Goal: Find specific page/section: Find specific page/section

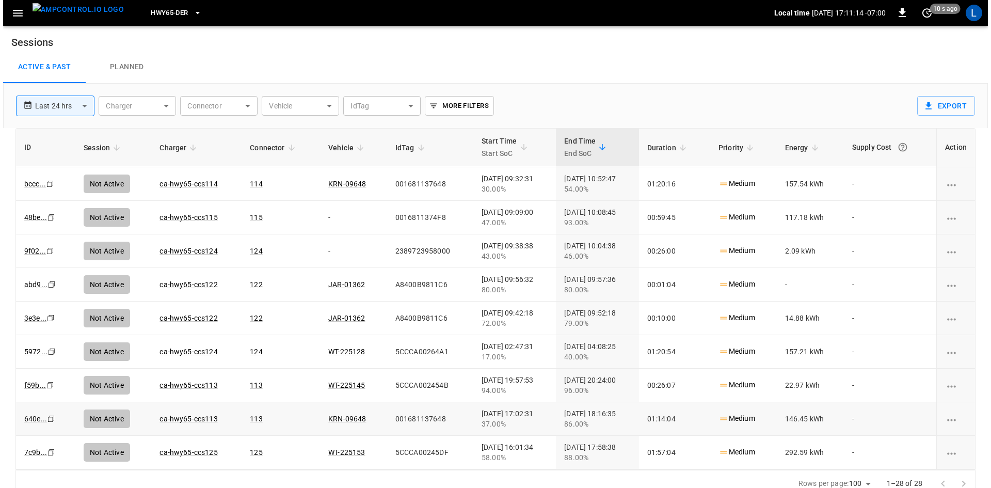
scroll to position [585, 0]
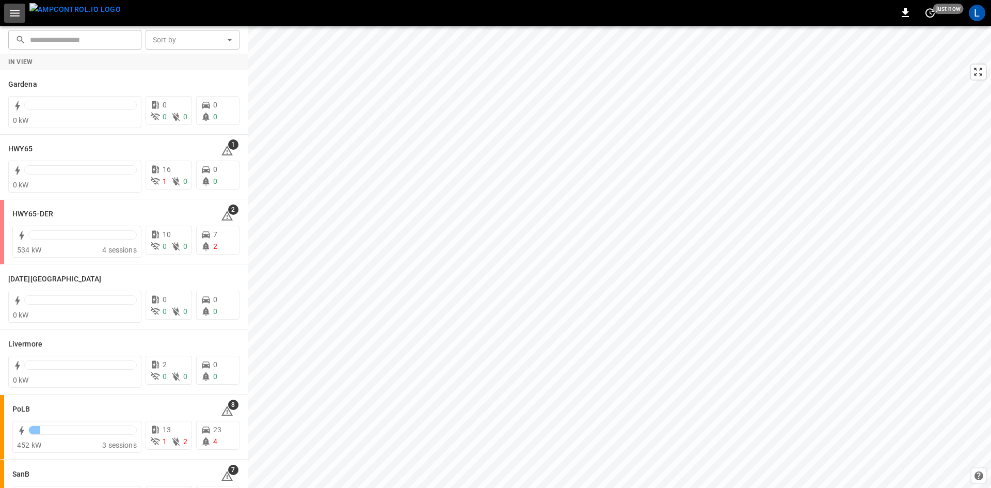
click at [20, 10] on icon "button" at bounding box center [14, 13] width 13 height 13
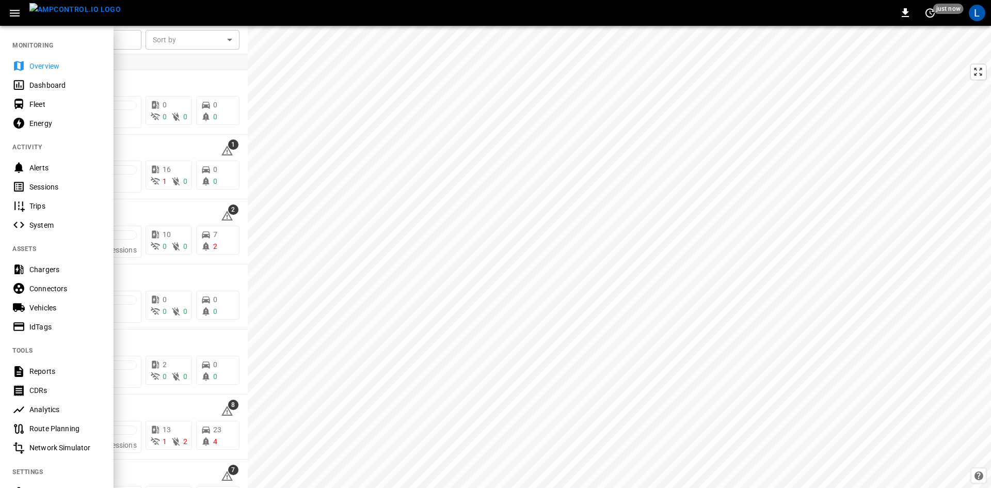
drag, startPoint x: 62, startPoint y: 180, endPoint x: 72, endPoint y: 174, distance: 11.2
click at [62, 182] on div "Sessions" at bounding box center [57, 186] width 114 height 19
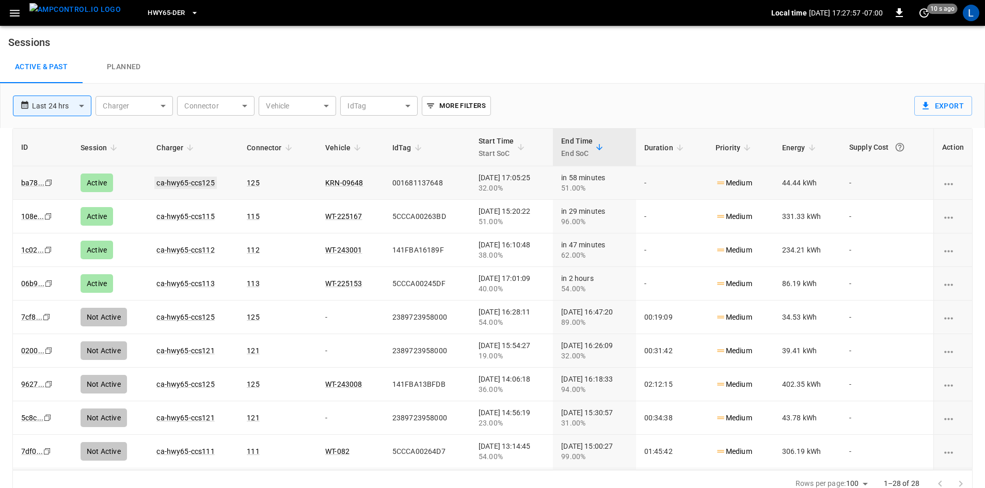
click at [184, 184] on link "ca-hwy65-ccs125" at bounding box center [185, 183] width 62 height 12
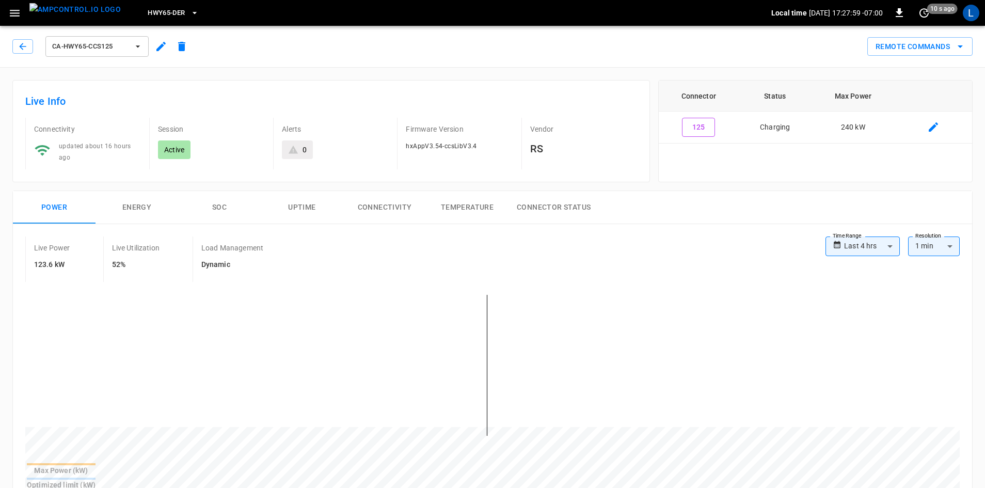
click at [230, 203] on button "SOC" at bounding box center [219, 207] width 83 height 33
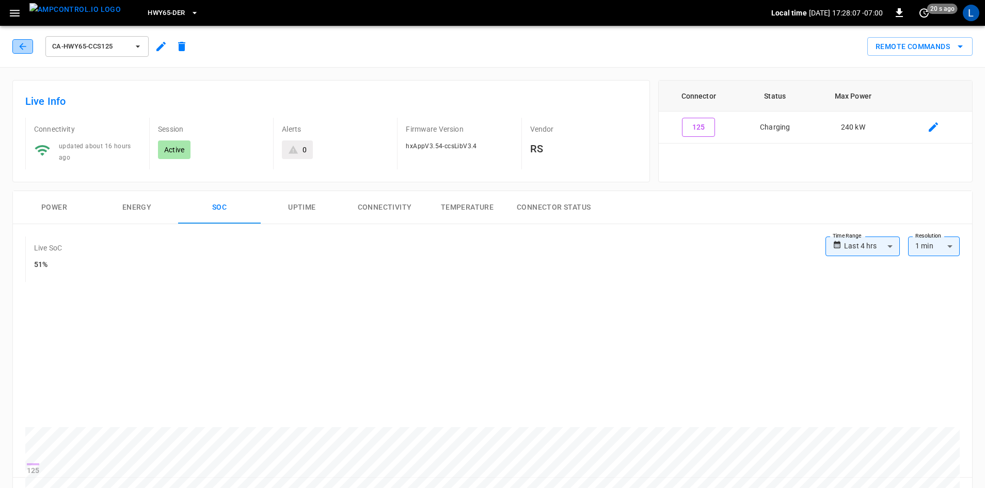
click at [18, 45] on icon "button" at bounding box center [23, 46] width 10 height 10
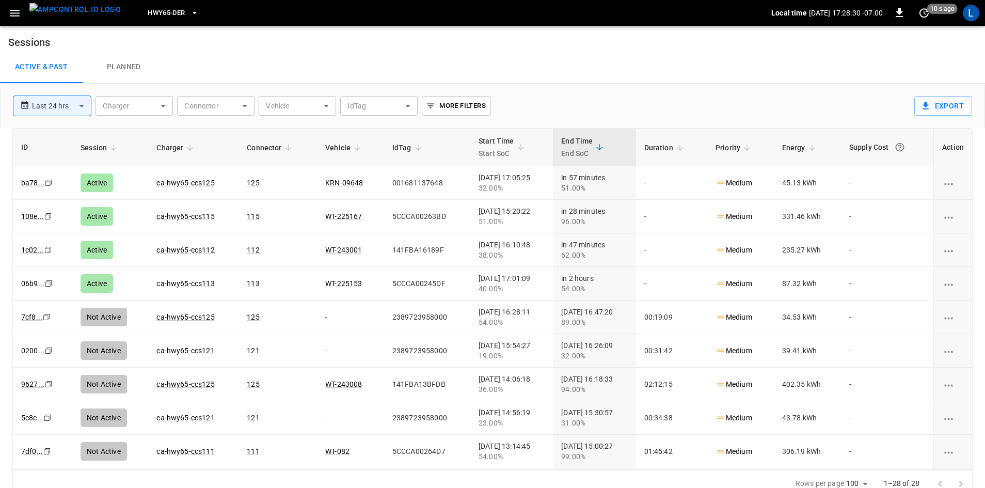
click at [166, 11] on span "HWY65-DER" at bounding box center [166, 13] width 37 height 12
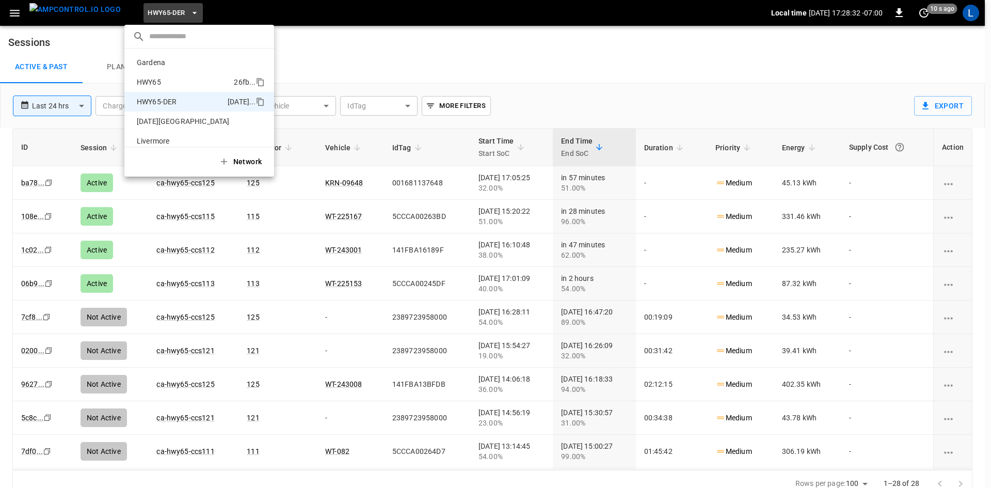
click at [170, 81] on p "HWY65" at bounding box center [183, 82] width 101 height 10
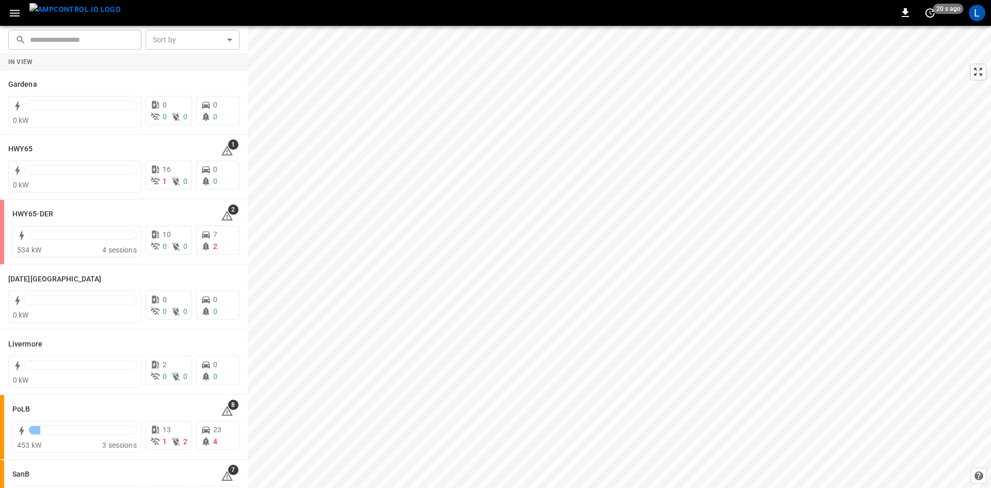
click at [51, 14] on img "menu" at bounding box center [74, 9] width 91 height 13
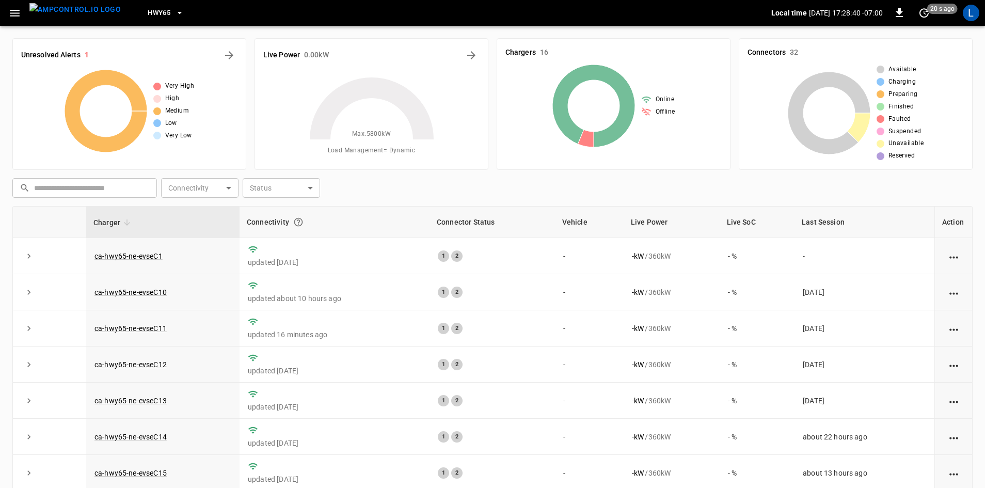
click at [174, 12] on icon "button" at bounding box center [179, 13] width 10 height 10
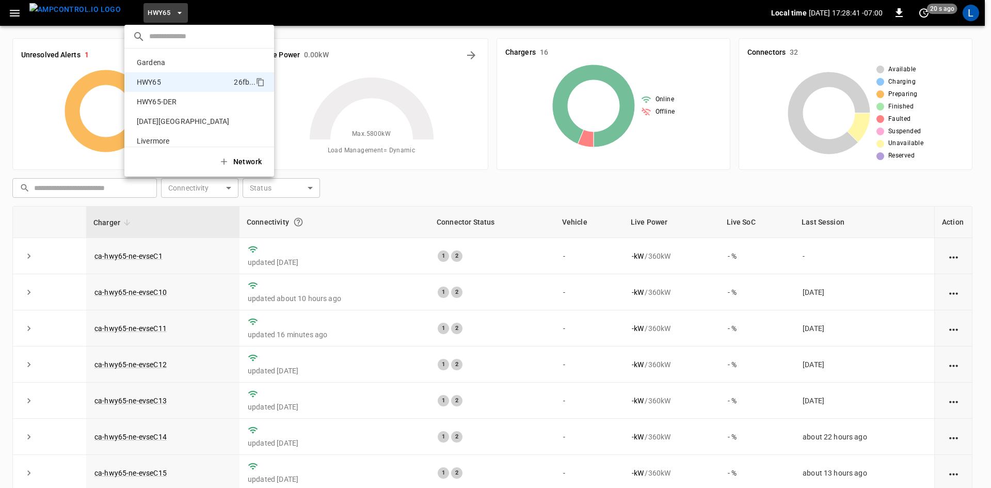
scroll to position [17, 0]
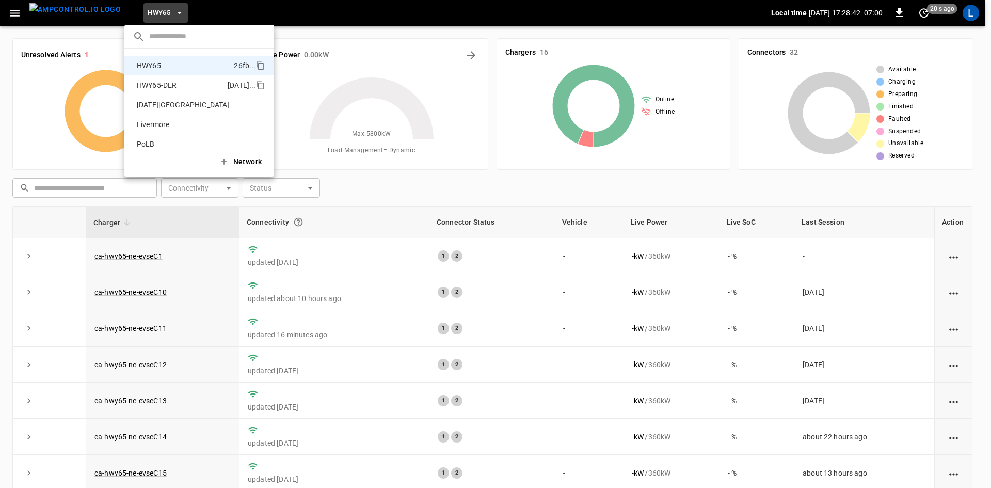
click at [171, 90] on p "HWY65-DER" at bounding box center [180, 85] width 95 height 10
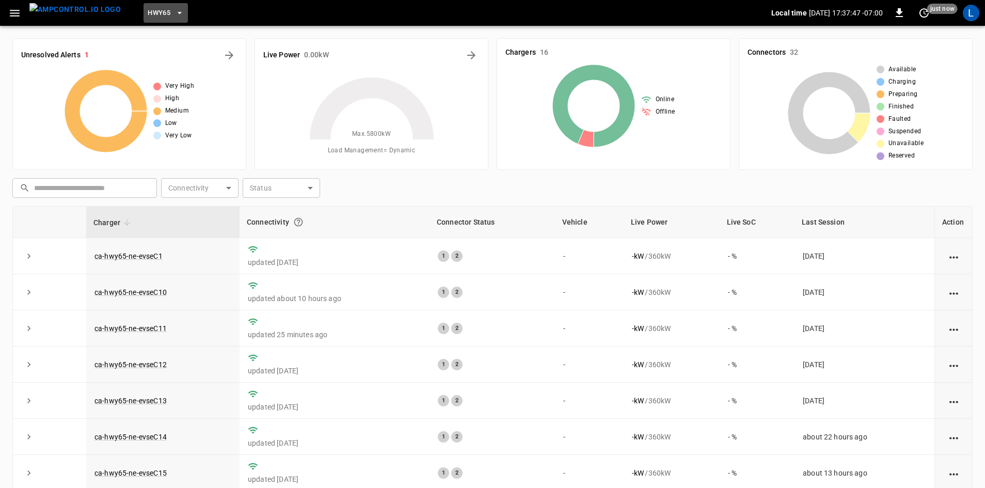
click at [154, 11] on button "HWY65" at bounding box center [166, 13] width 44 height 20
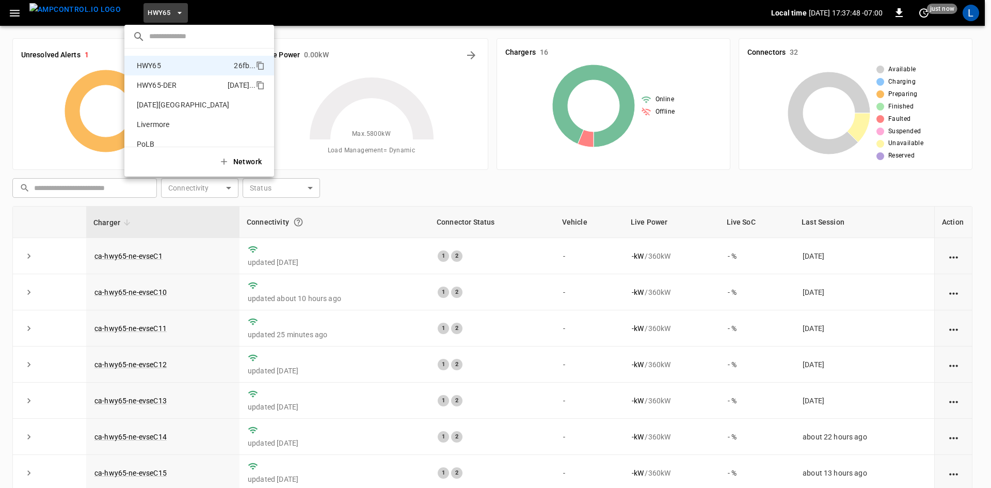
click at [179, 84] on p "HWY65-DER" at bounding box center [180, 85] width 95 height 10
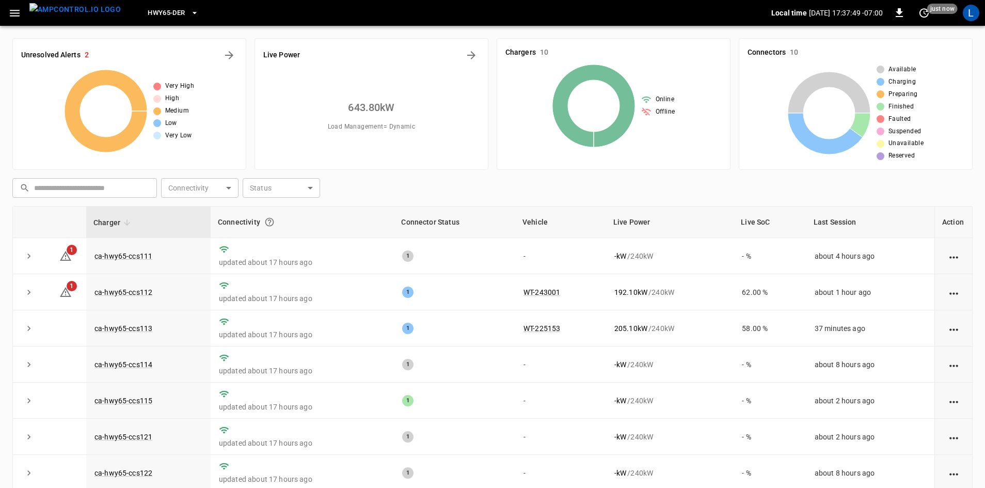
click at [13, 10] on icon "button" at bounding box center [15, 13] width 10 height 7
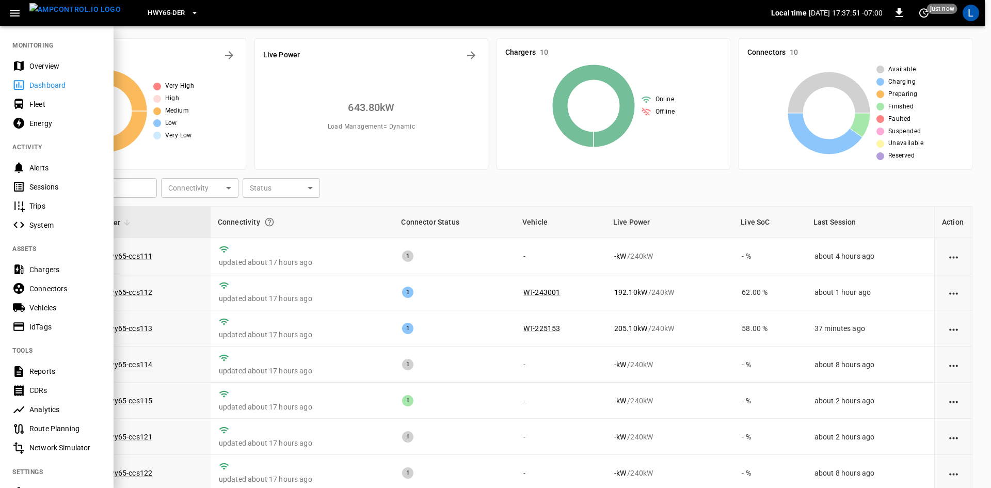
click at [46, 183] on div "Sessions" at bounding box center [65, 187] width 72 height 10
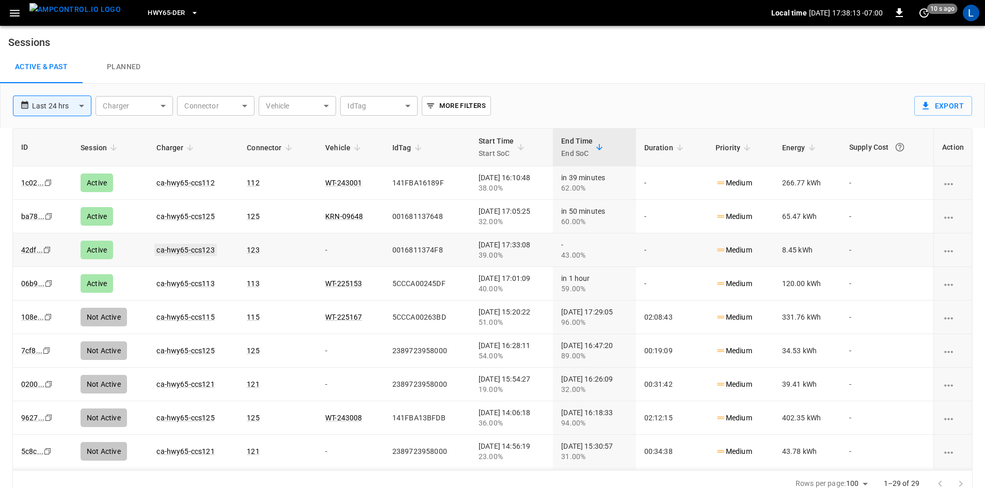
click at [199, 251] on link "ca-hwy65-ccs123" at bounding box center [185, 250] width 62 height 12
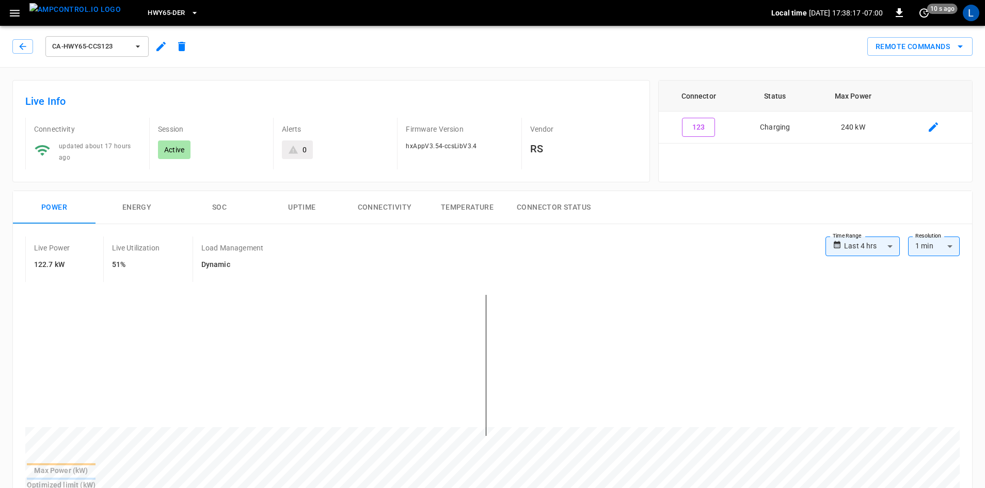
click at [219, 206] on button "SOC" at bounding box center [219, 207] width 83 height 33
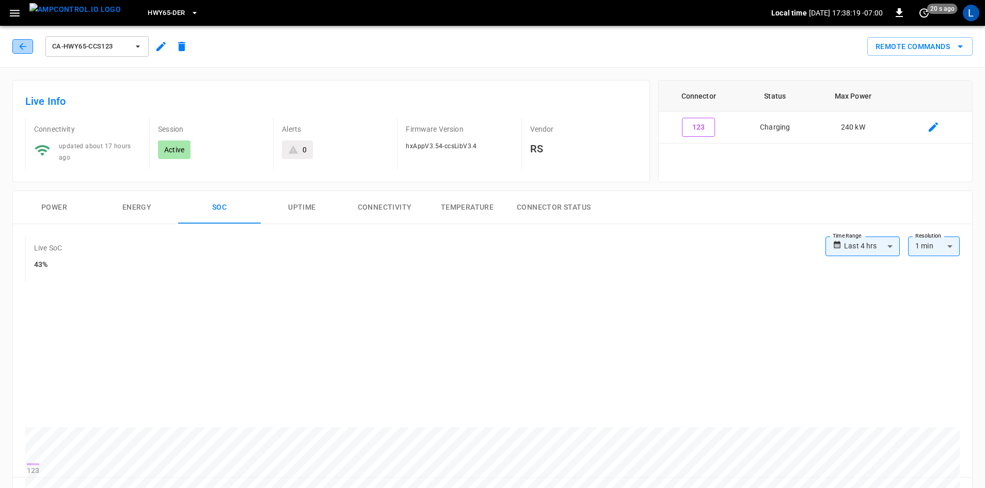
click at [22, 44] on icon "button" at bounding box center [22, 46] width 7 height 7
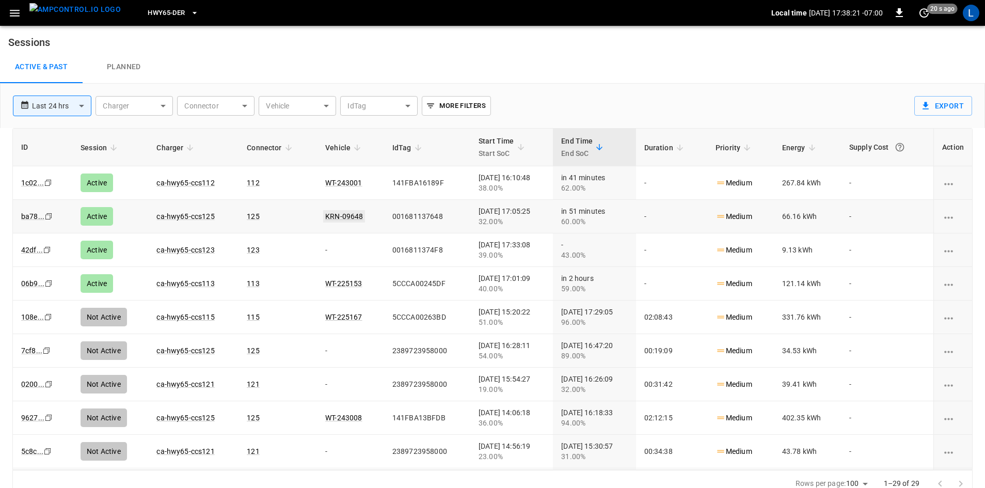
click at [336, 216] on link "KRN-09648" at bounding box center [344, 216] width 42 height 12
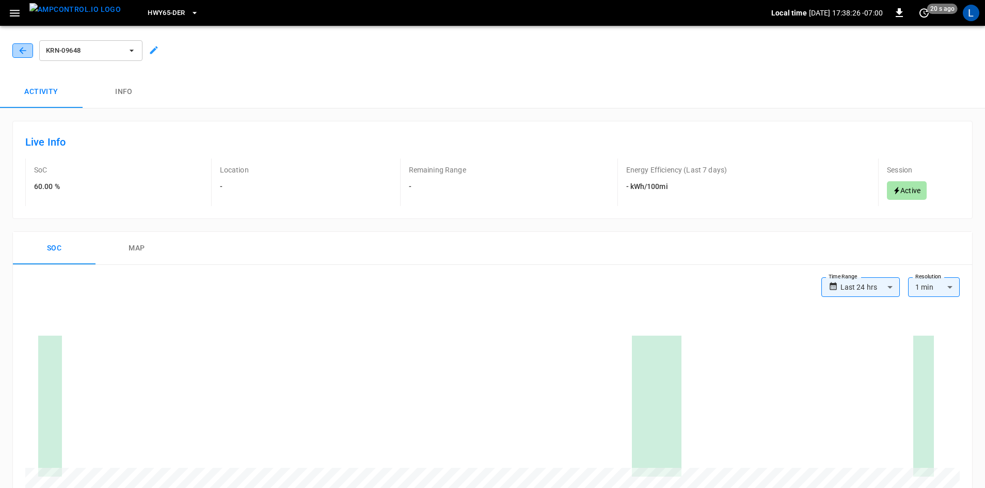
click at [27, 52] on icon "button" at bounding box center [23, 50] width 10 height 10
